Goal: Task Accomplishment & Management: Use online tool/utility

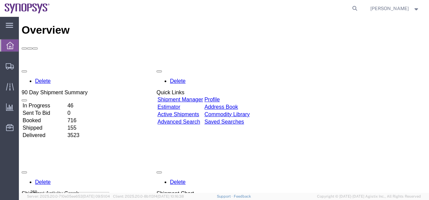
click at [203, 97] on link "Shipment Manager" at bounding box center [181, 100] width 46 height 6
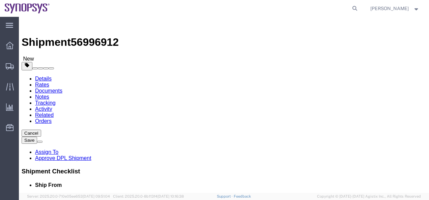
select select
select select "63190"
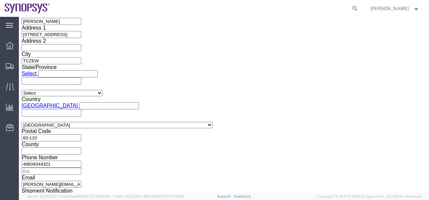
scroll to position [461, 0]
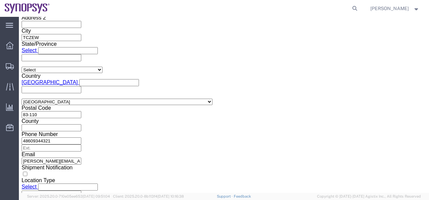
click button "Continue"
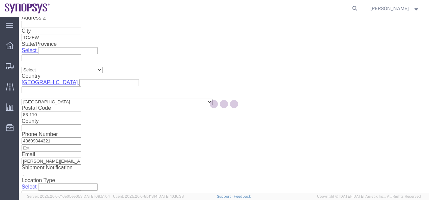
scroll to position [92, 0]
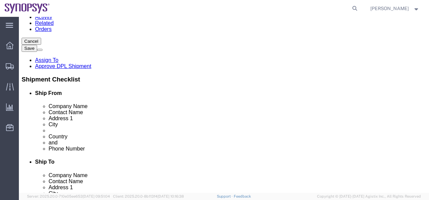
click dd "1465.80 USD"
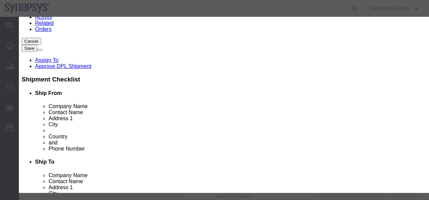
scroll to position [169, 0]
